Goal: Task Accomplishment & Management: Complete application form

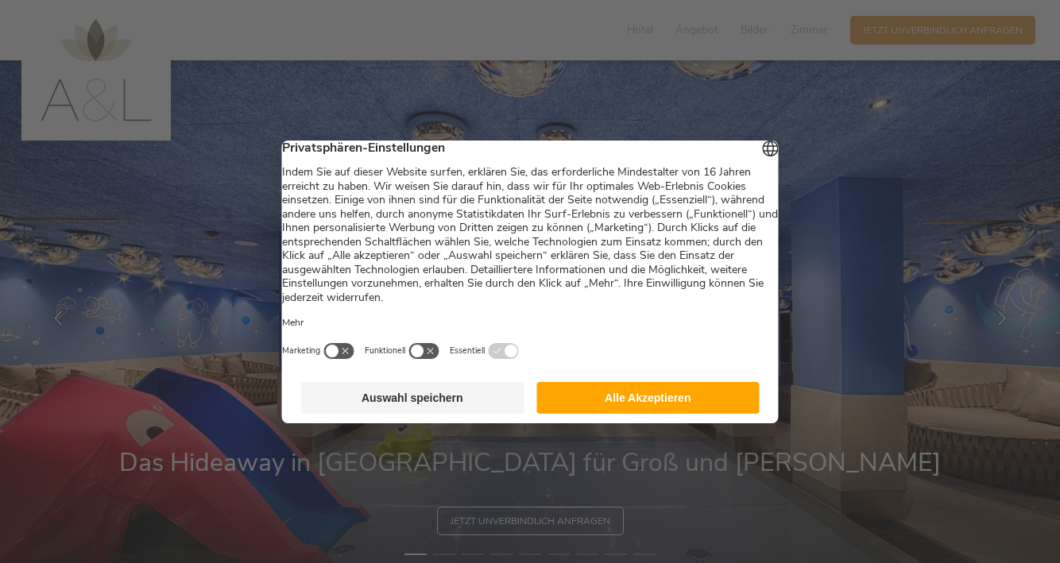
click at [619, 396] on button "Alle Akzeptieren" at bounding box center [647, 398] width 223 height 32
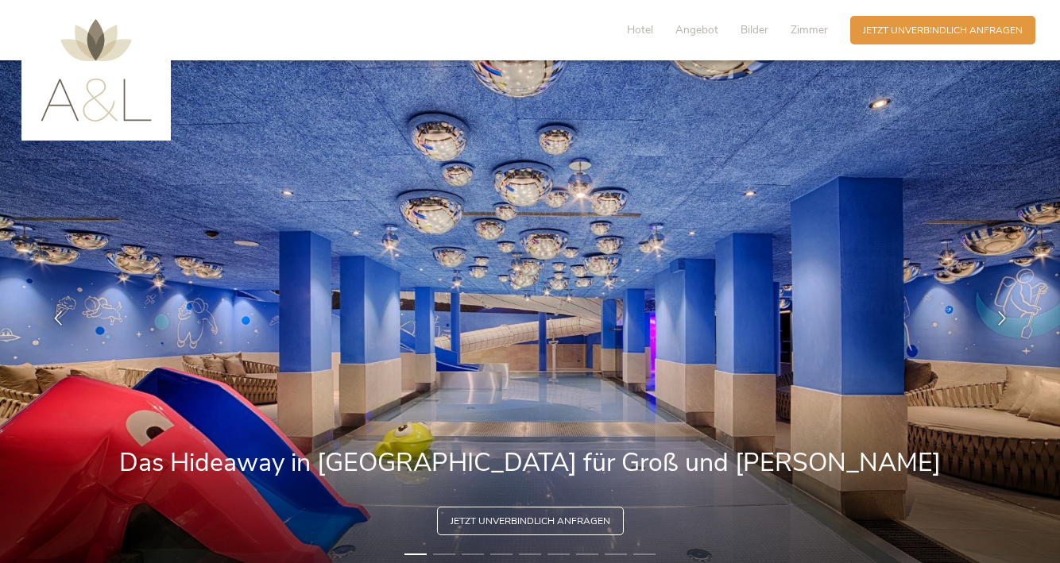
click at [763, 21] on div "Hotel Angebot Bilder Zimmer" at bounding box center [730, 30] width 239 height 29
click at [765, 27] on span "Bilder" at bounding box center [755, 29] width 28 height 15
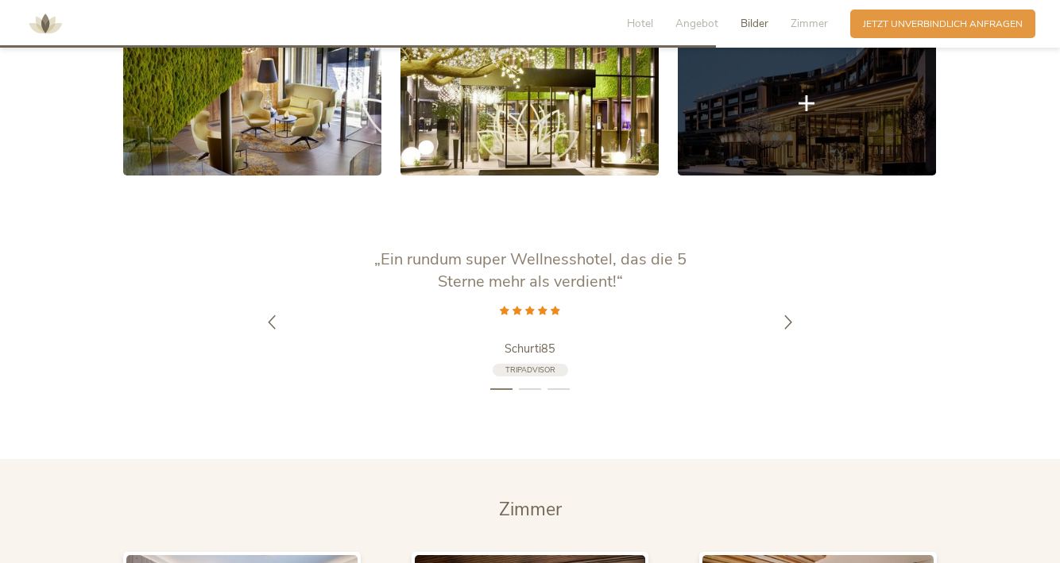
scroll to position [2538, 0]
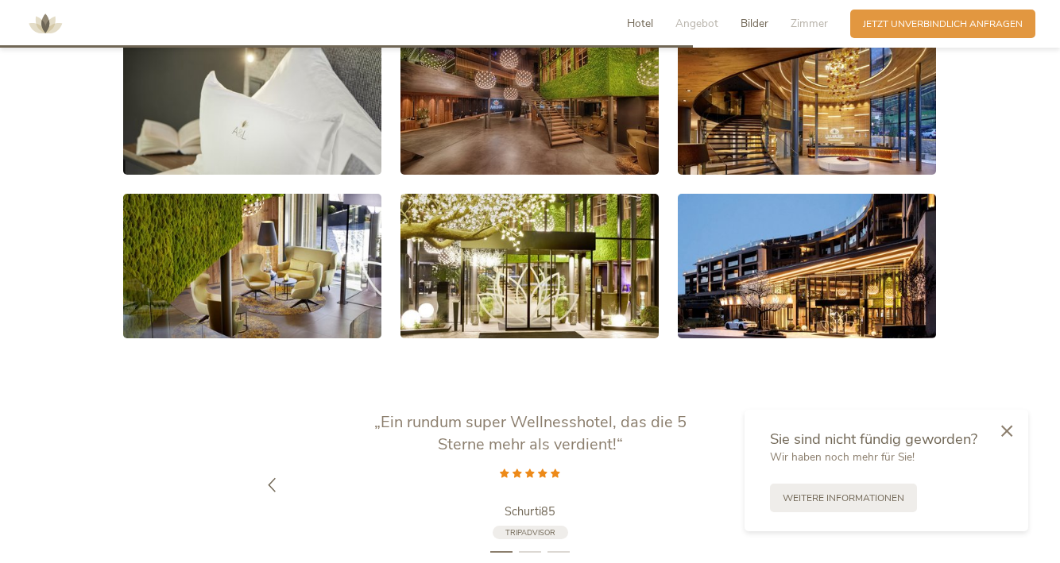
click at [640, 28] on span "Hotel" at bounding box center [640, 23] width 26 height 15
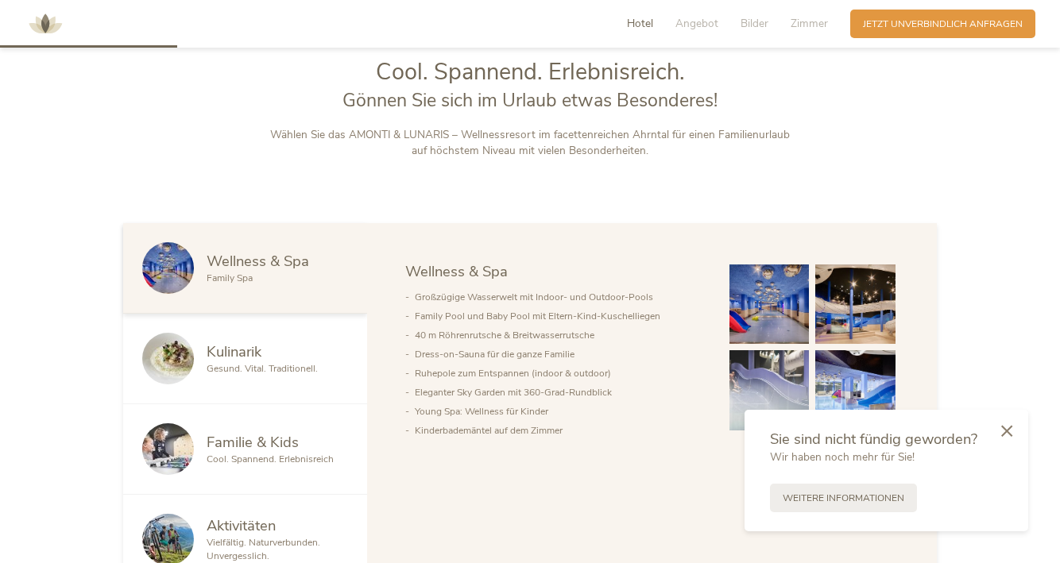
scroll to position [633, 0]
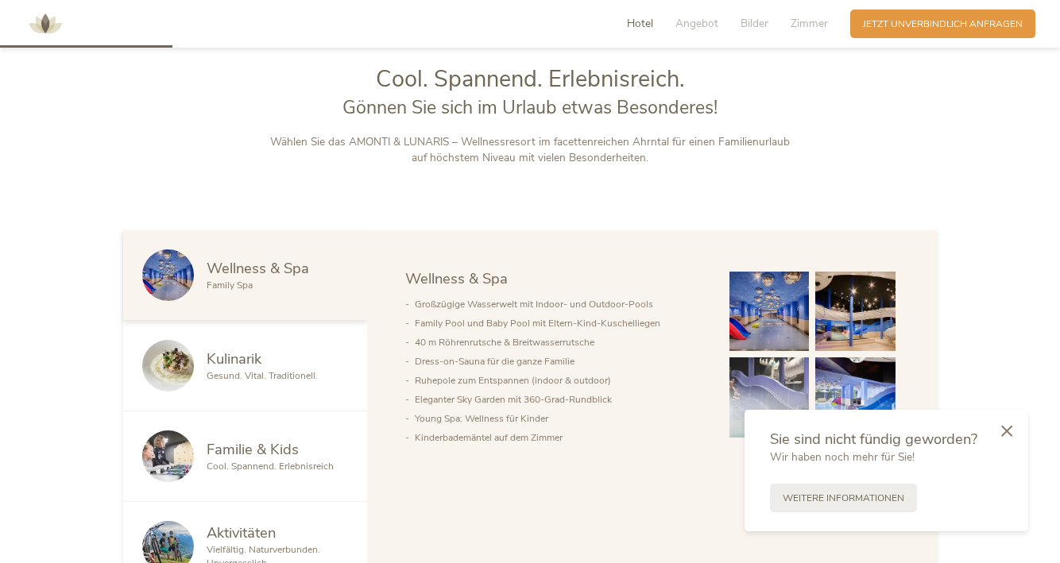
click at [270, 451] on span "Familie & Kids" at bounding box center [253, 449] width 92 height 20
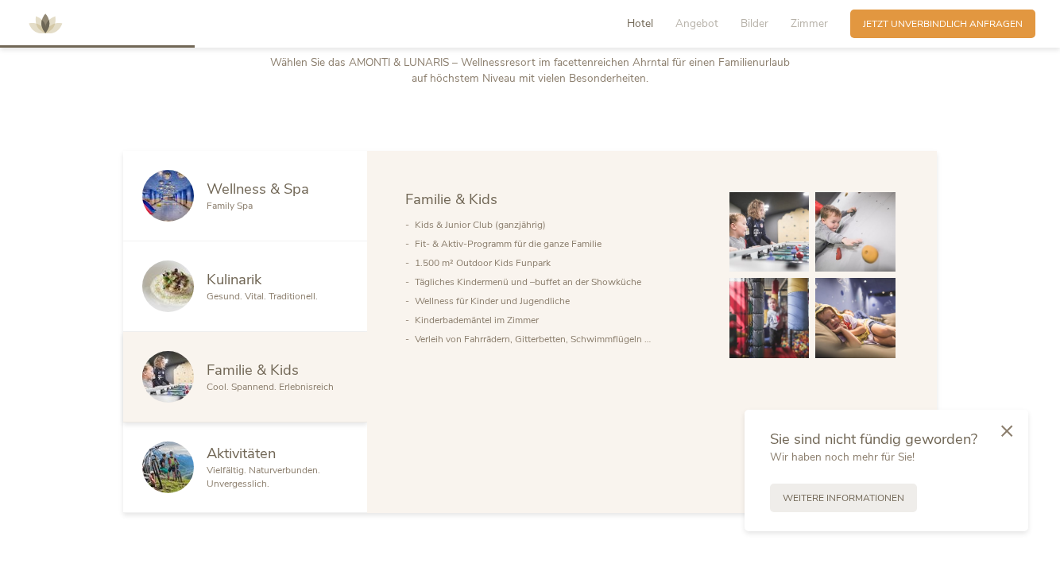
scroll to position [792, 0]
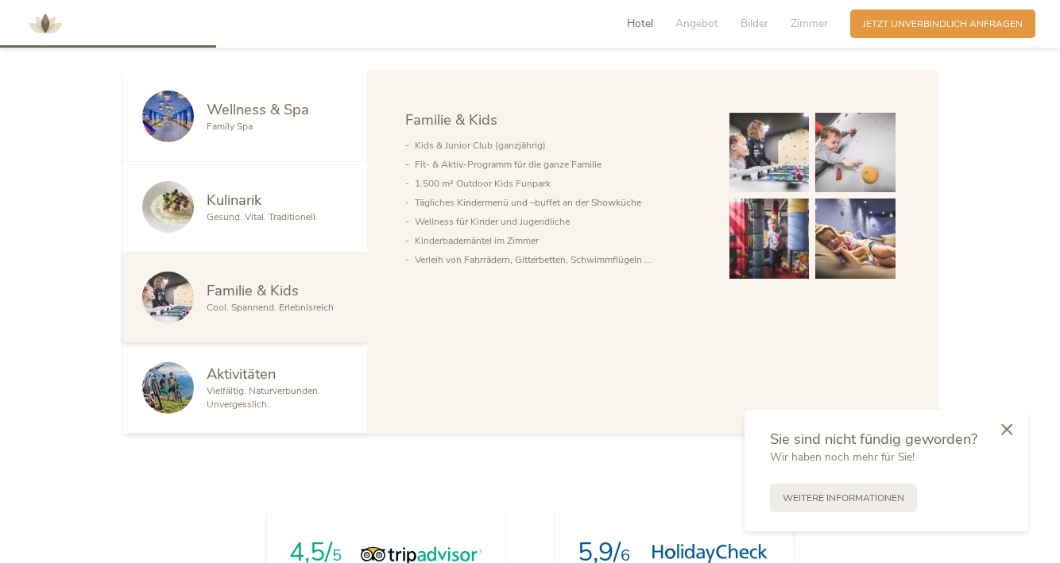
click at [1004, 434] on icon at bounding box center [1006, 430] width 11 height 12
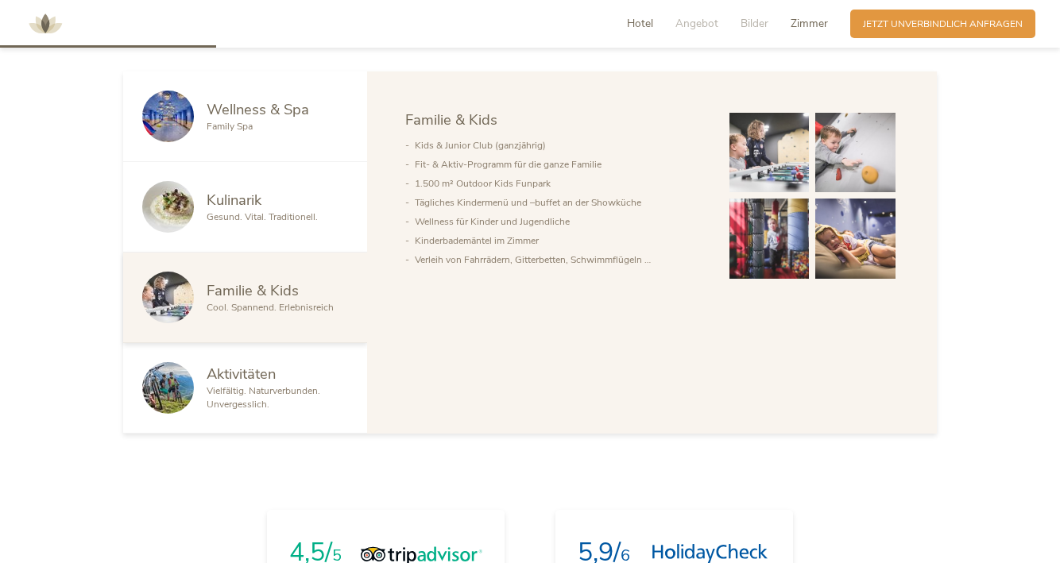
click at [821, 18] on span "Zimmer" at bounding box center [809, 23] width 37 height 15
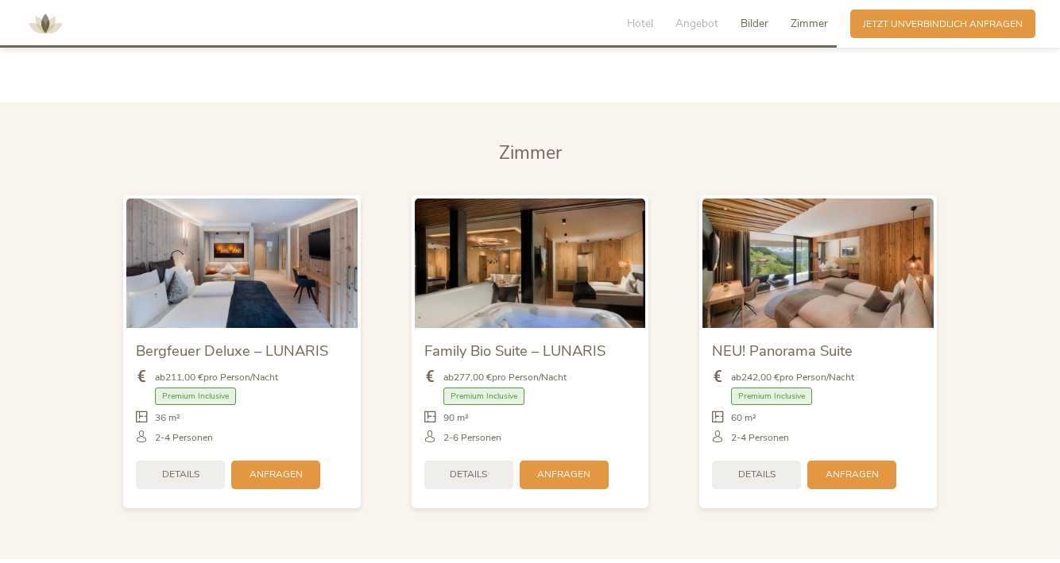
scroll to position [3076, 0]
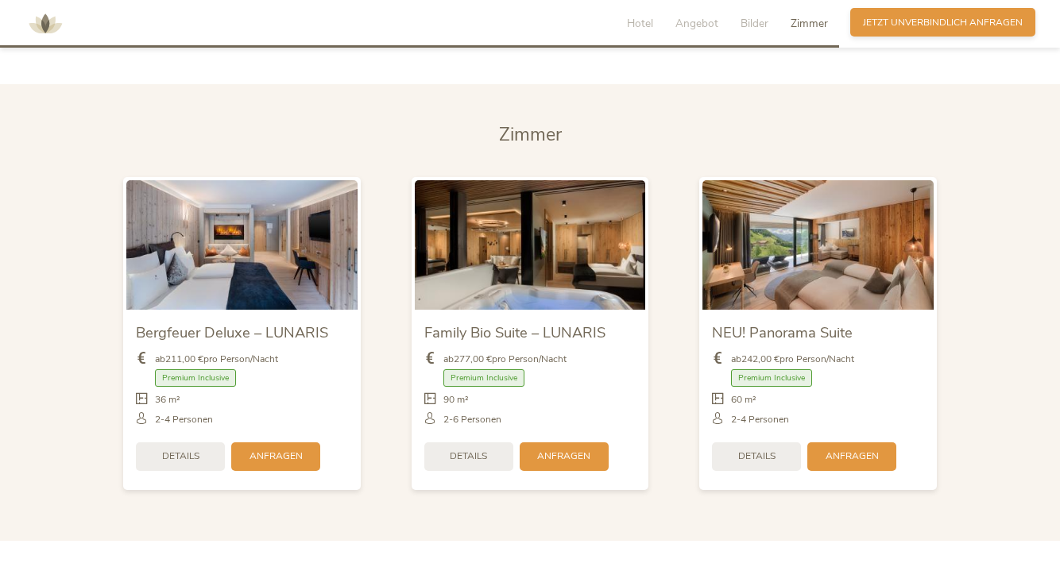
click at [911, 29] on span "Jetzt unverbindlich anfragen" at bounding box center [943, 23] width 160 height 14
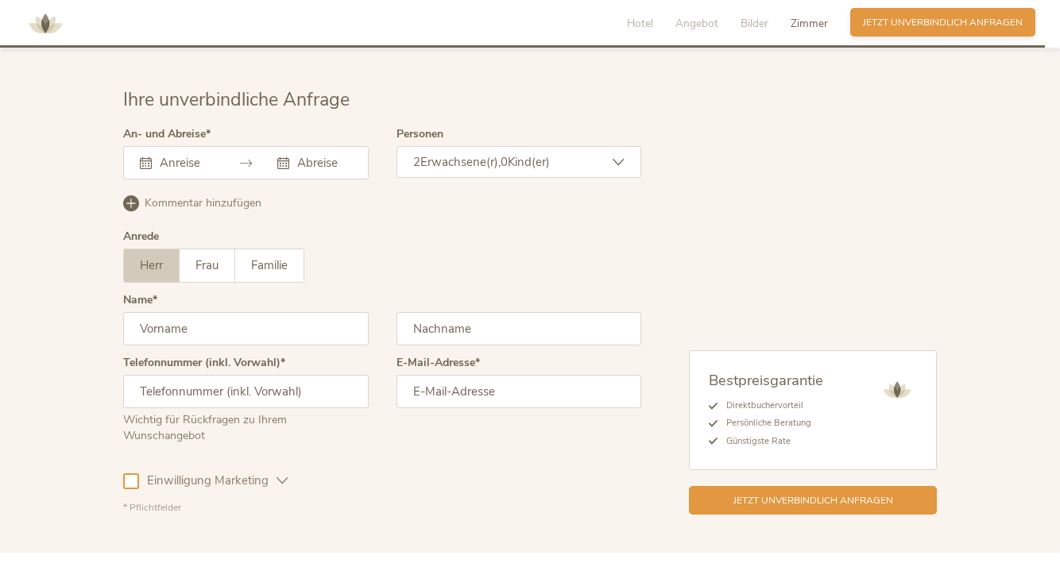
scroll to position [3830, 0]
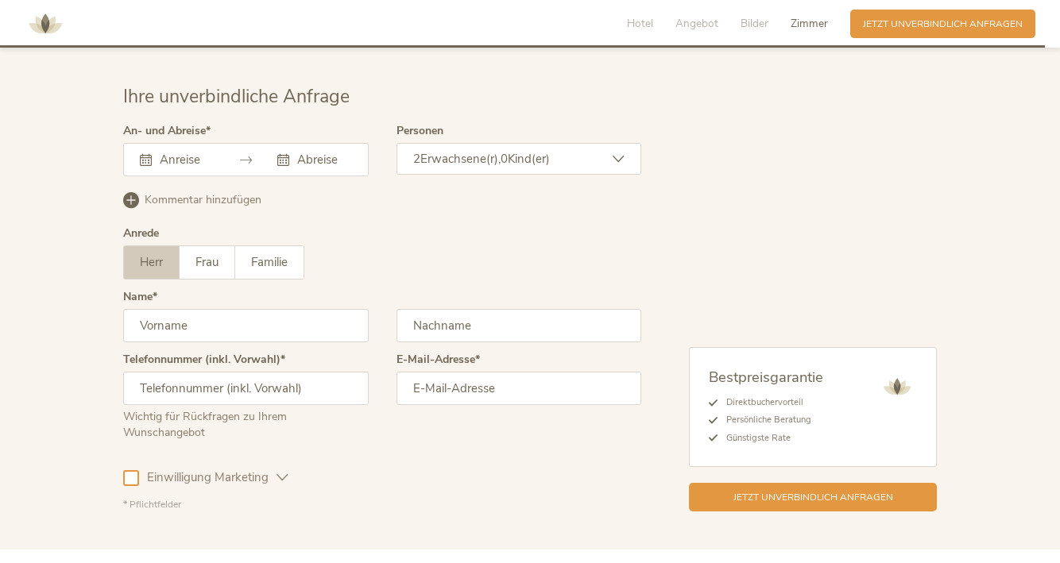
click at [199, 148] on div at bounding box center [246, 159] width 246 height 33
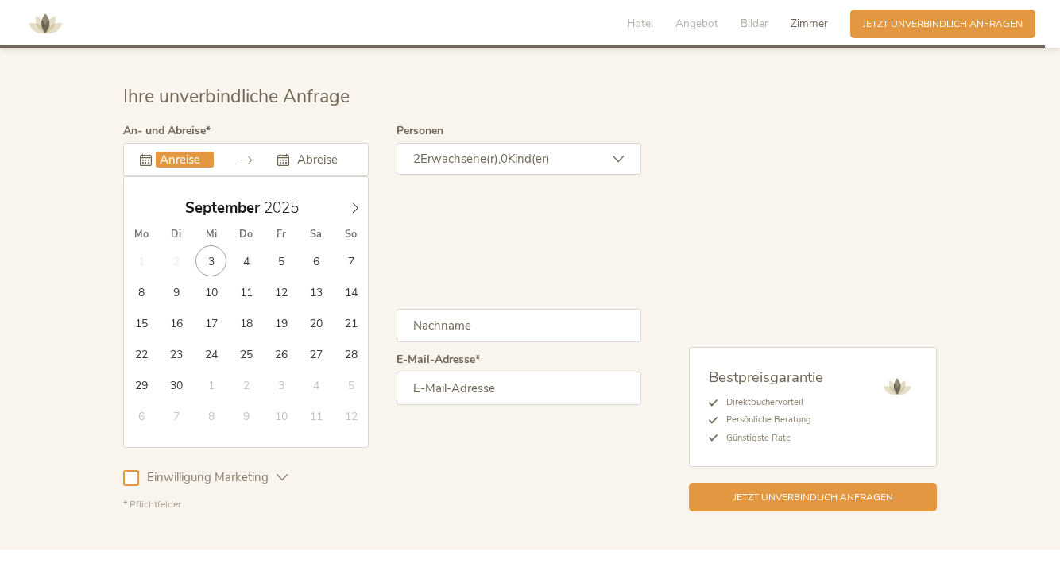
click at [211, 152] on input "text" at bounding box center [185, 160] width 58 height 16
type input "29.09.2025"
click at [358, 203] on icon at bounding box center [355, 208] width 11 height 11
type input "03.10.2025"
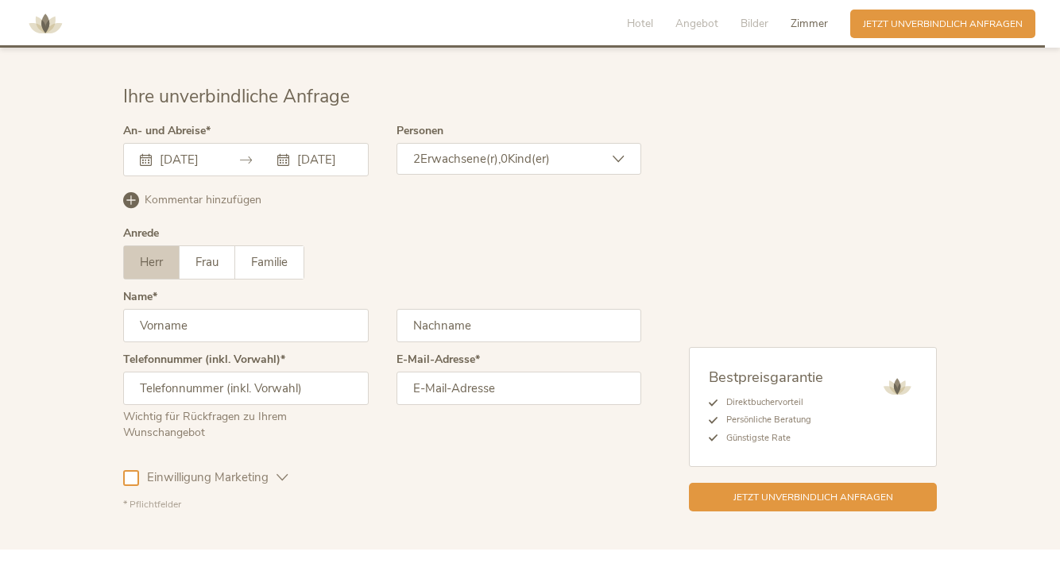
scroll to position [0, 0]
click at [432, 151] on span "Erwachsene(r)," at bounding box center [460, 159] width 80 height 16
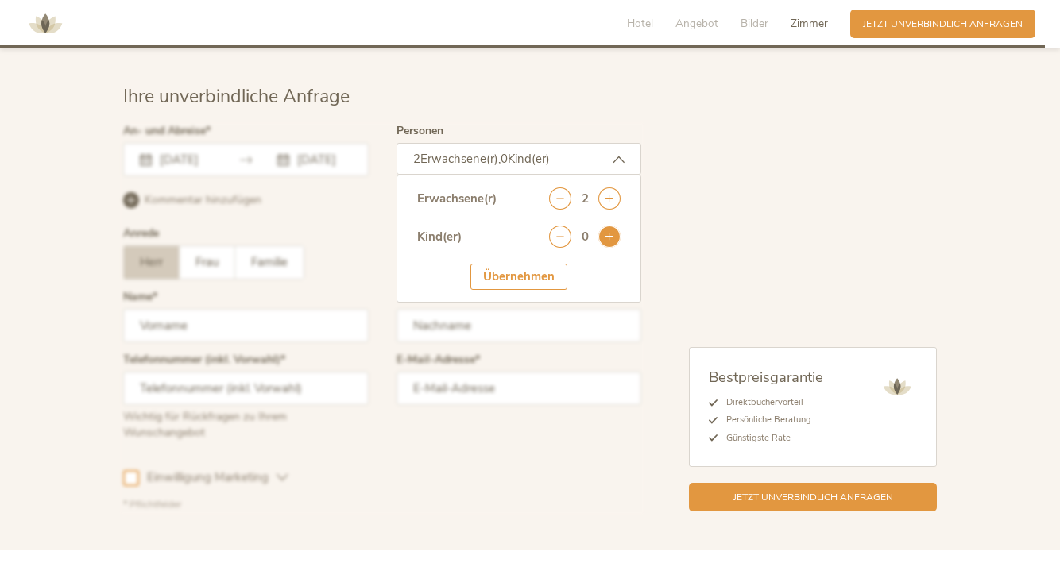
click at [605, 226] on icon at bounding box center [609, 237] width 22 height 22
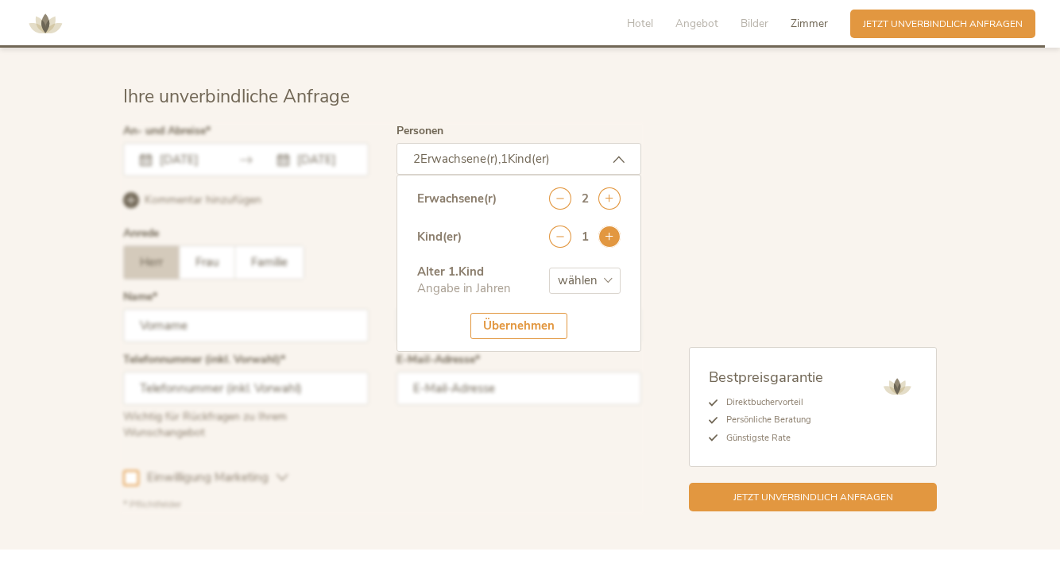
click at [605, 226] on icon at bounding box center [609, 237] width 22 height 22
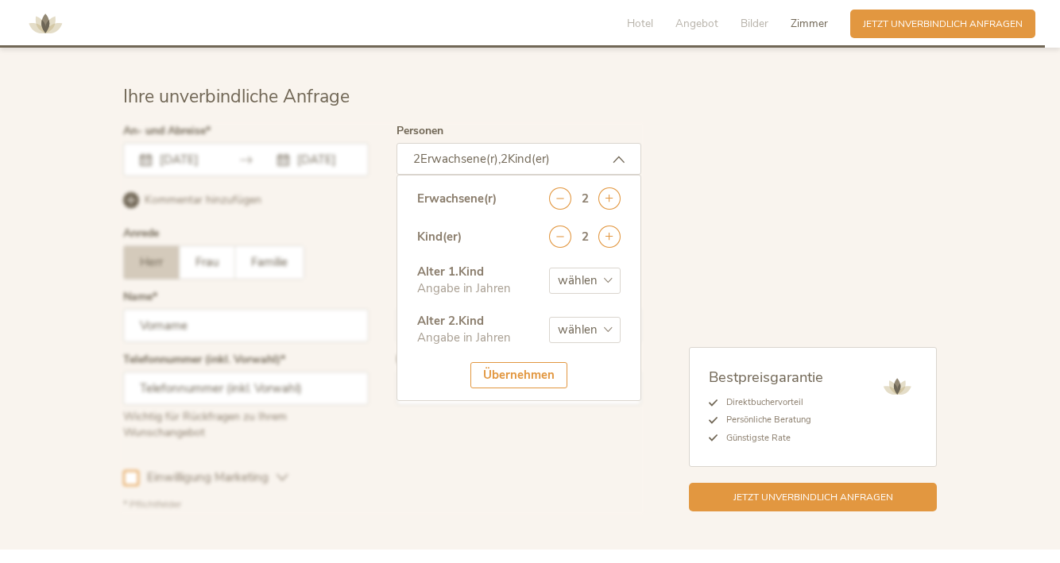
click at [598, 269] on select "wählen 0 1 2 3 4 5 6 7 8 9 10 11 12 13 14 15 16 17" at bounding box center [585, 281] width 72 height 26
select select "6"
click at [549, 268] on select "wählen 0 1 2 3 4 5 6 7 8 9 10 11 12 13 14 15 16 17" at bounding box center [585, 281] width 72 height 26
click at [586, 317] on select "wählen 0 1 2 3 4 5 6 7 8 9 10 11 12 13 14 15 16 17" at bounding box center [585, 330] width 72 height 26
select select "8"
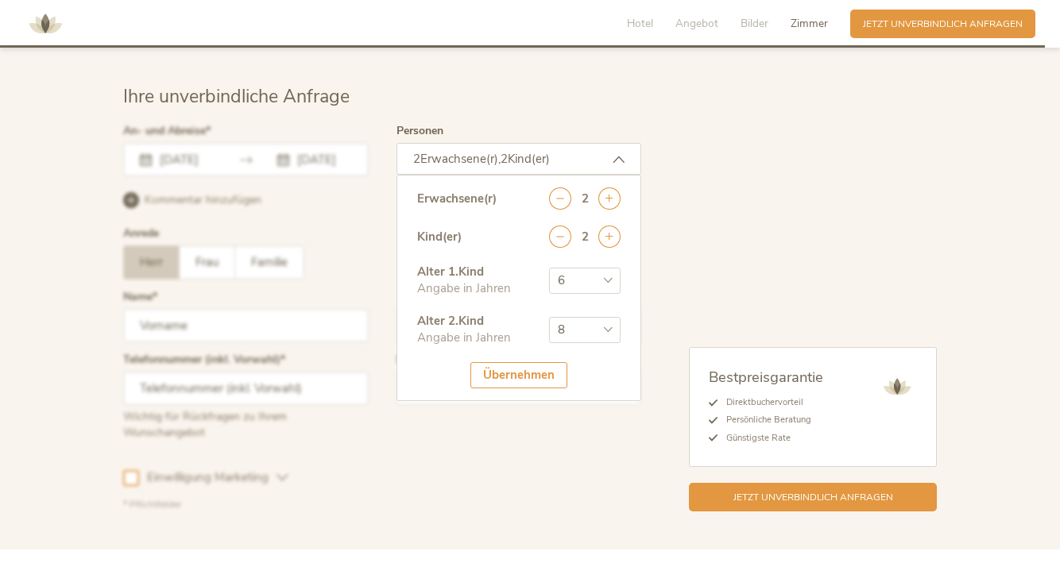
click at [549, 317] on select "wählen 0 1 2 3 4 5 6 7 8 9 10 11 12 13 14 15 16 17" at bounding box center [585, 330] width 72 height 26
click at [687, 234] on div "Bestpreisgarantie Direktbuchervorteil Persönliche Beratung Günstigste Rate Jetz…" at bounding box center [789, 319] width 296 height 386
click at [493, 368] on div "Übernehmen" at bounding box center [518, 375] width 97 height 26
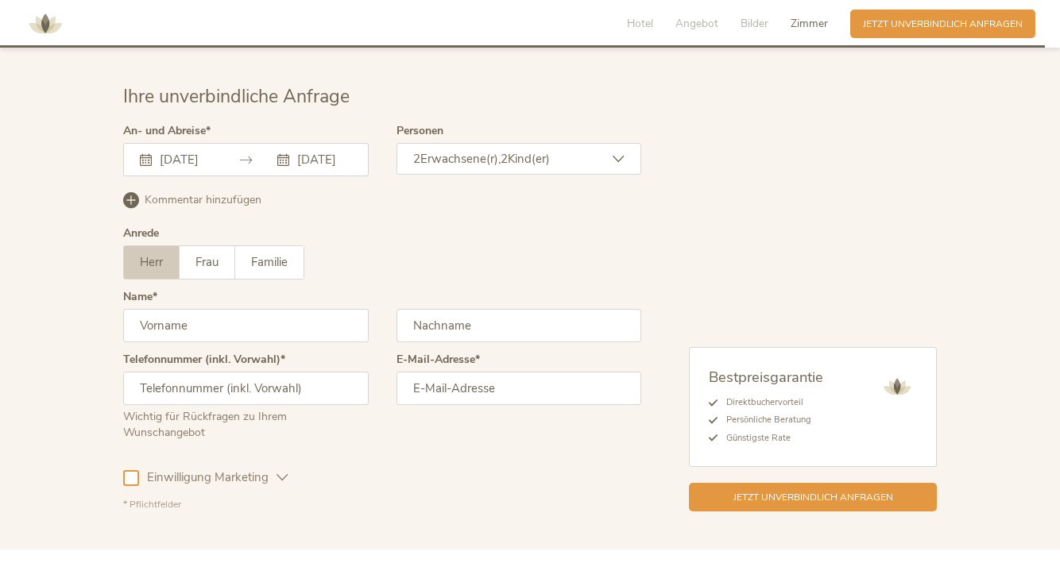
click at [195, 309] on input "text" at bounding box center [246, 325] width 246 height 33
type input "Damir"
type input "Abramovic"
type input "+41792616809"
type input "damir.abramovic@hotmail.com"
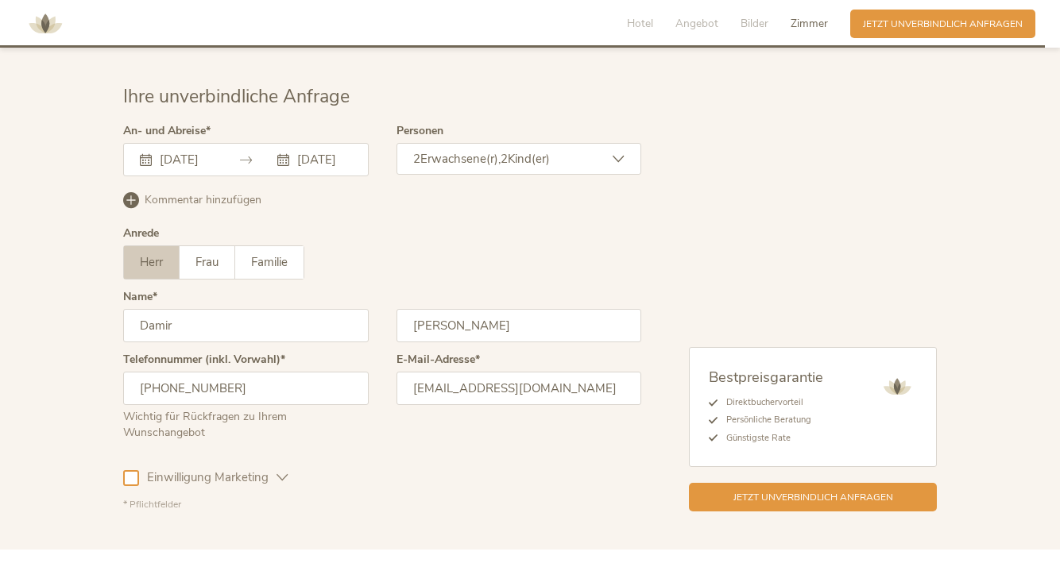
click at [130, 470] on div at bounding box center [131, 478] width 16 height 16
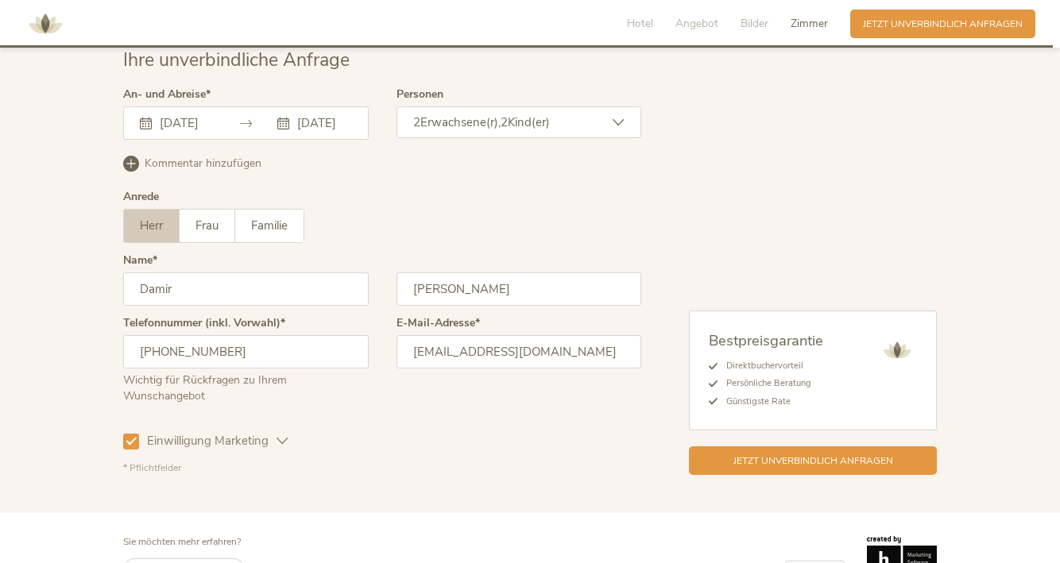
scroll to position [3885, 0]
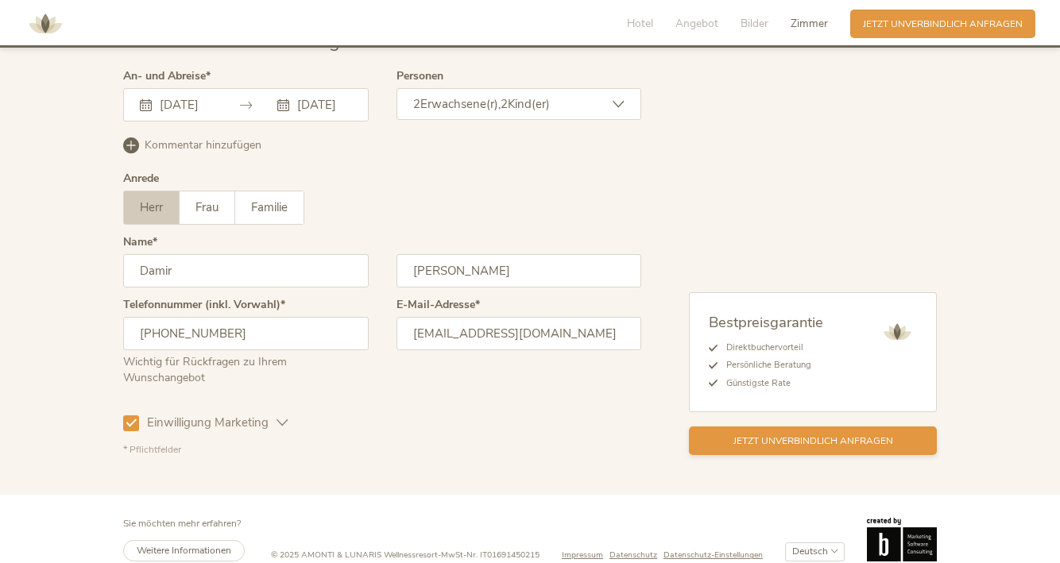
click at [757, 435] on span "Jetzt unverbindlich anfragen" at bounding box center [814, 442] width 160 height 14
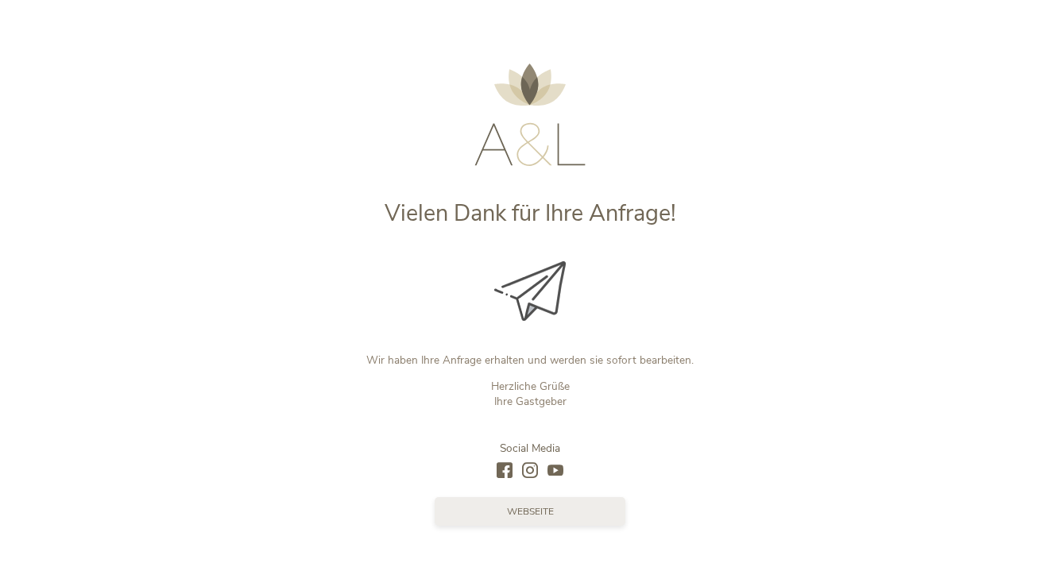
click at [534, 517] on span "Webseite" at bounding box center [530, 512] width 47 height 14
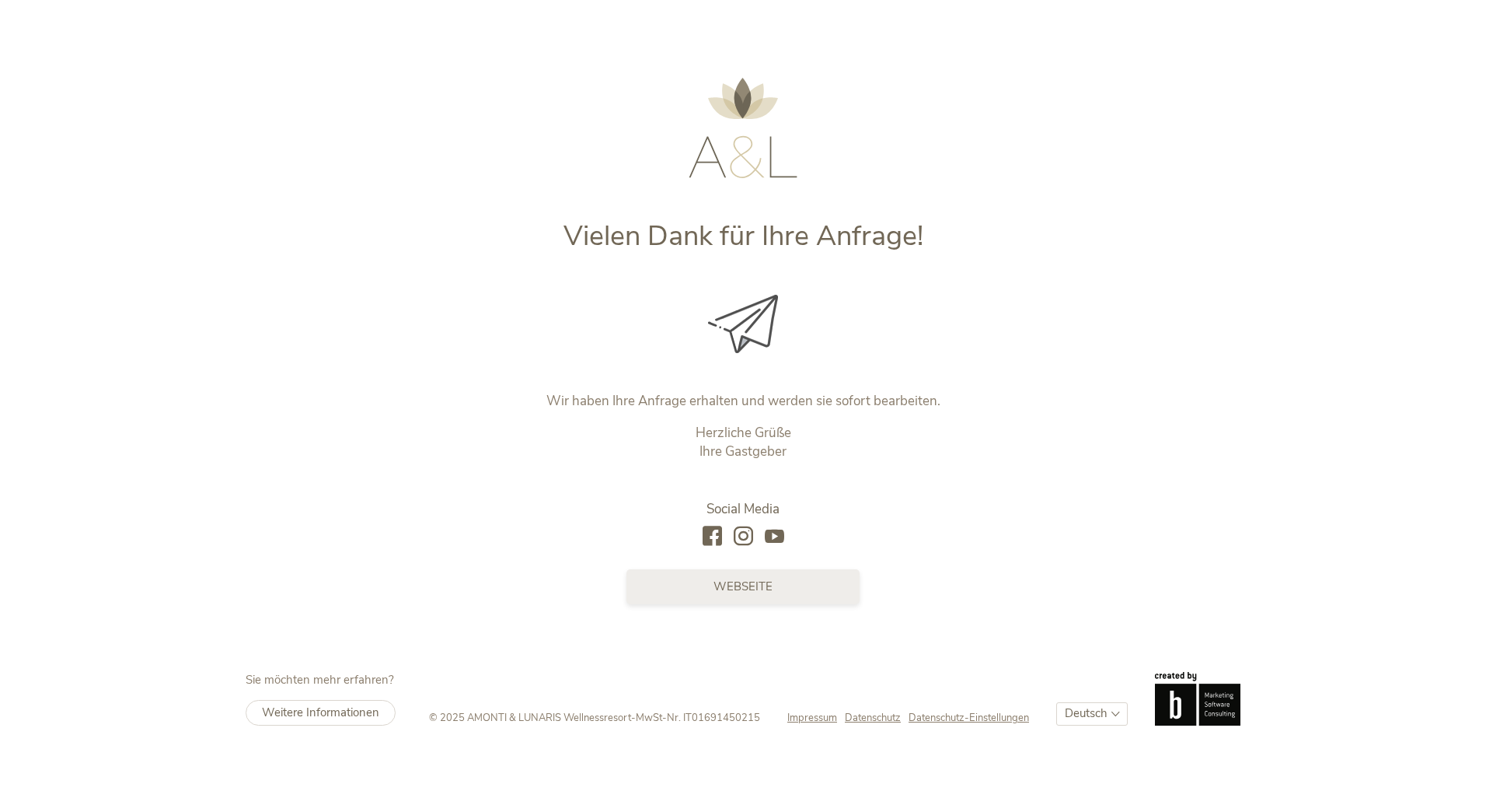
click at [757, 551] on span "Webseite" at bounding box center [743, 586] width 59 height 17
